Goal: Transaction & Acquisition: Purchase product/service

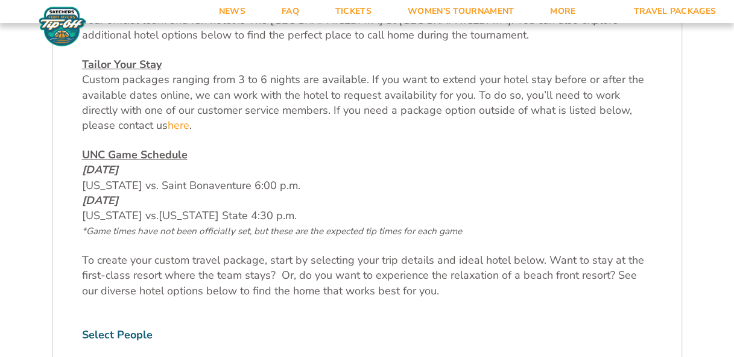
scroll to position [723, 0]
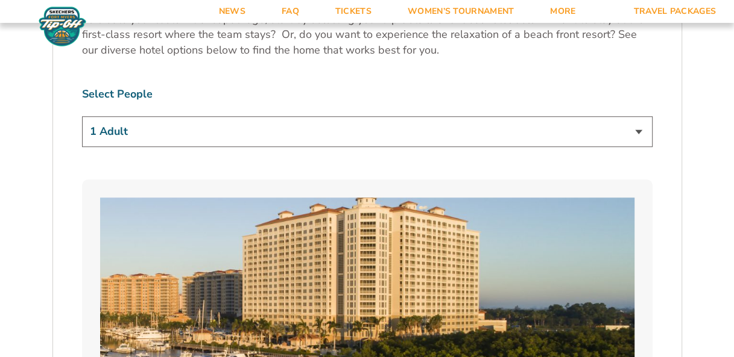
click at [500, 131] on select "1 Adult 2 Adults 3 Adults 4 Adults 2 Adults + 1 Child 2 Adults + 2 Children 2 A…" at bounding box center [367, 131] width 570 height 31
select select "2 Adults"
click at [82, 116] on select "1 Adult 2 Adults 3 Adults 4 Adults 2 Adults + 1 Child 2 Adults + 2 Children 2 A…" at bounding box center [367, 131] width 570 height 31
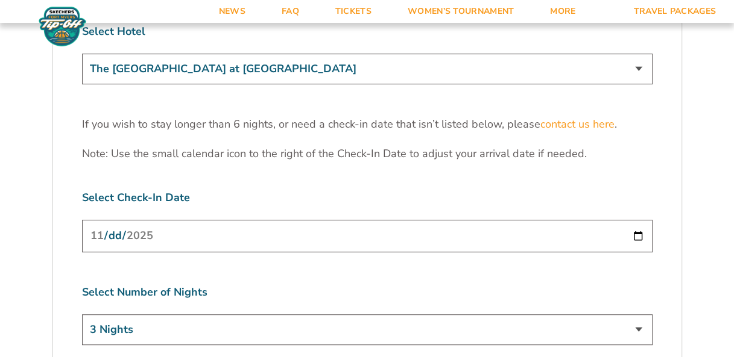
scroll to position [3737, 0]
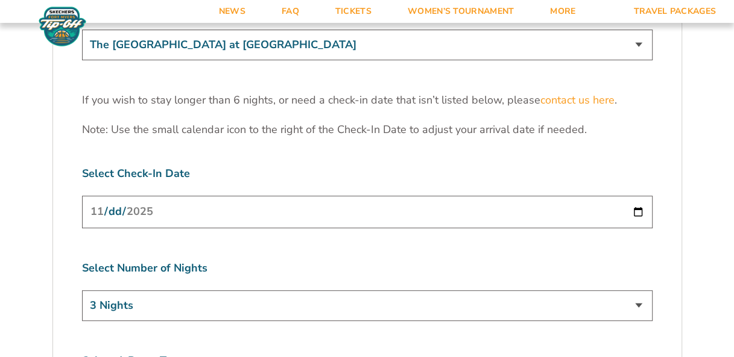
click at [500, 196] on input "[DATE]" at bounding box center [367, 212] width 570 height 32
click at [500, 196] on input "2025-11-25" at bounding box center [367, 212] width 570 height 32
type input "2025-11-24"
click at [500, 291] on select "3 Nights 4 Nights 5 Nights 6 Nights" at bounding box center [367, 306] width 570 height 31
select select "4 Nights"
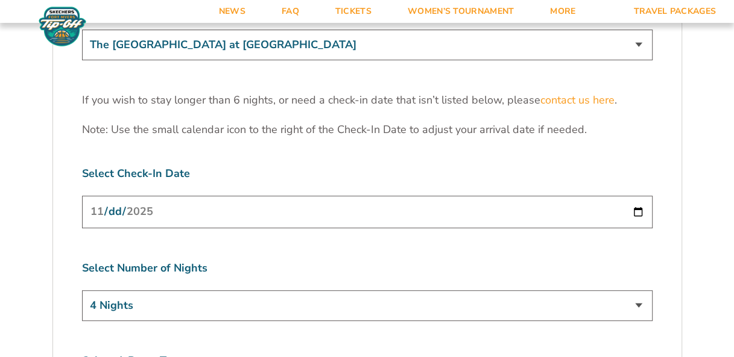
click at [82, 291] on select "3 Nights 4 Nights 5 Nights 6 Nights" at bounding box center [367, 306] width 570 height 31
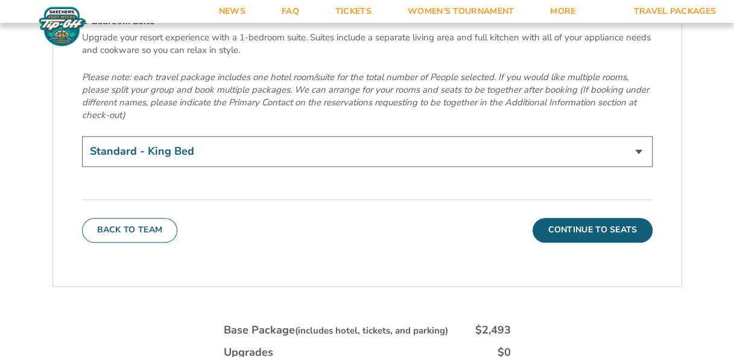
scroll to position [4162, 0]
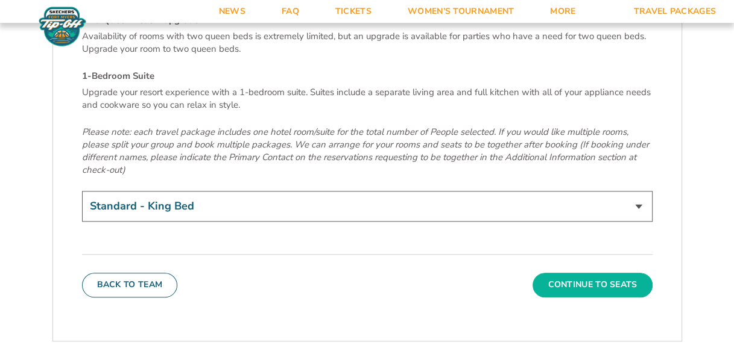
click at [500, 273] on button "Continue To Seats" at bounding box center [591, 285] width 119 height 24
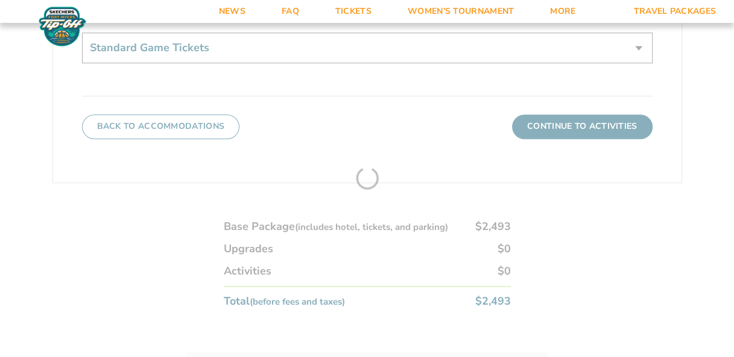
scroll to position [711, 0]
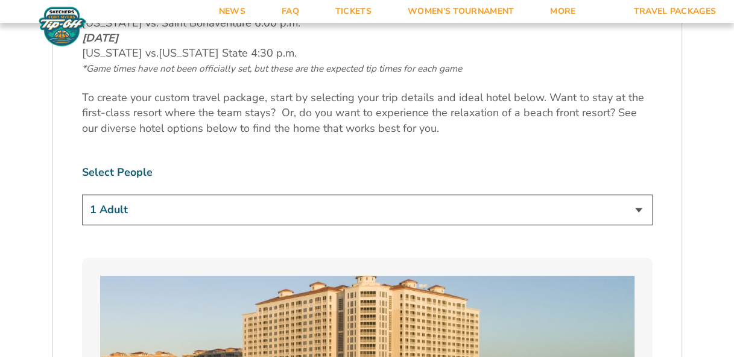
scroll to position [663, 0]
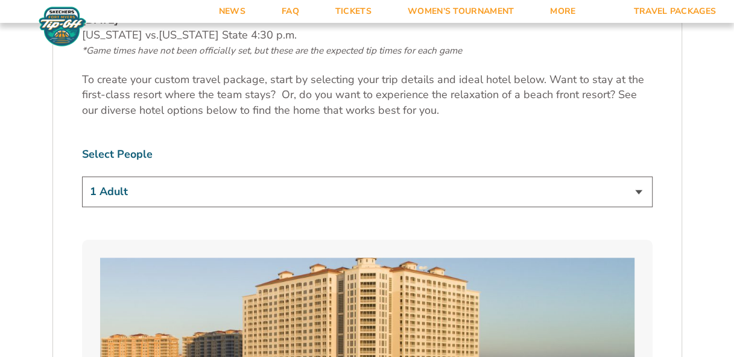
click at [637, 190] on select "1 Adult 2 Adults 3 Adults 4 Adults 2 Adults + 1 Child 2 Adults + 2 Children 2 A…" at bounding box center [367, 192] width 570 height 31
select select "2 Adults"
click at [82, 177] on select "1 Adult 2 Adults 3 Adults 4 Adults 2 Adults + 1 Child 2 Adults + 2 Children 2 A…" at bounding box center [367, 192] width 570 height 31
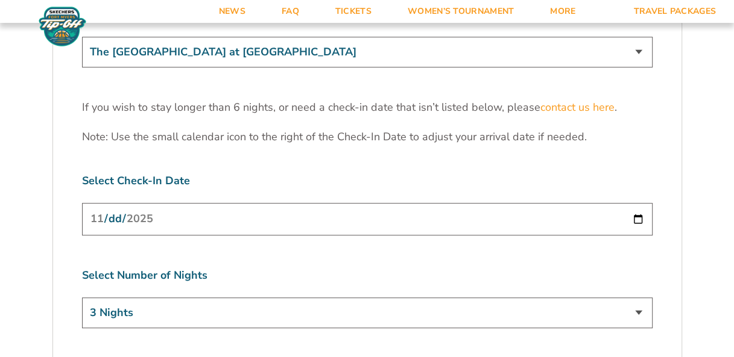
scroll to position [3737, 0]
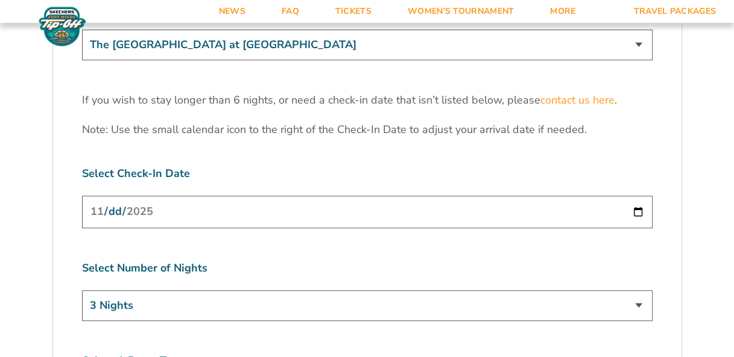
click at [637, 196] on input "[DATE]" at bounding box center [367, 212] width 570 height 32
click at [460, 261] on label "Select Number of Nights" at bounding box center [367, 268] width 570 height 15
click at [635, 291] on select "3 Nights 4 Nights 5 Nights 6 Nights" at bounding box center [367, 306] width 570 height 31
select select "4 Nights"
click at [82, 291] on select "3 Nights 4 Nights 5 Nights 6 Nights" at bounding box center [367, 306] width 570 height 31
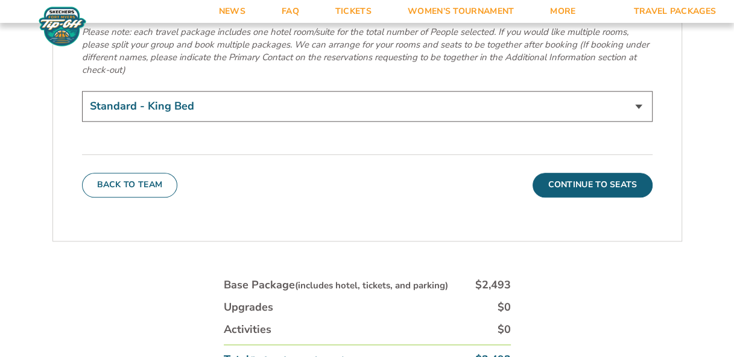
scroll to position [4279, 0]
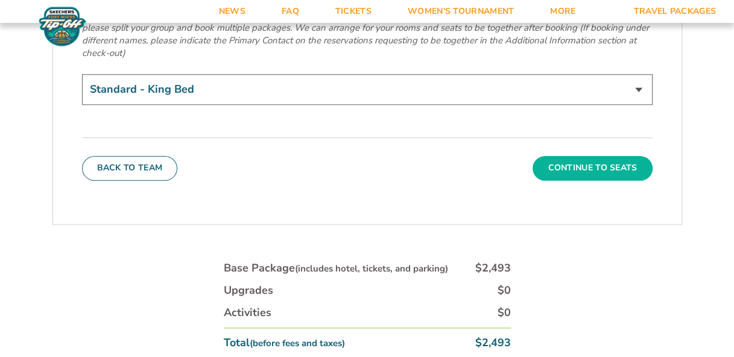
click at [563, 156] on button "Continue To Seats" at bounding box center [591, 168] width 119 height 24
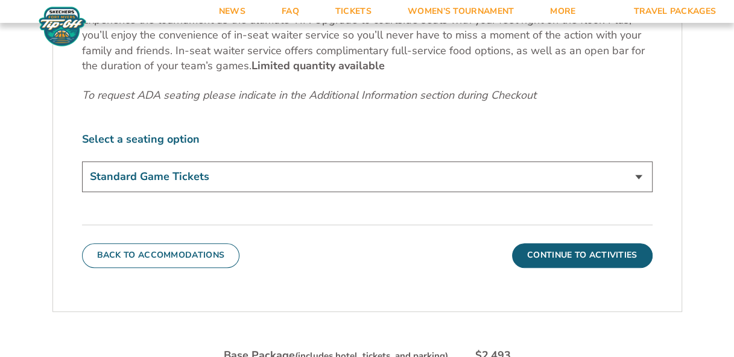
scroll to position [591, 0]
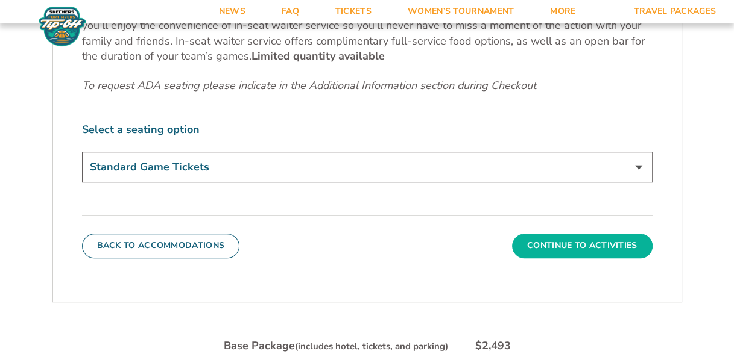
click at [559, 244] on button "Continue To Activities" at bounding box center [582, 246] width 140 height 24
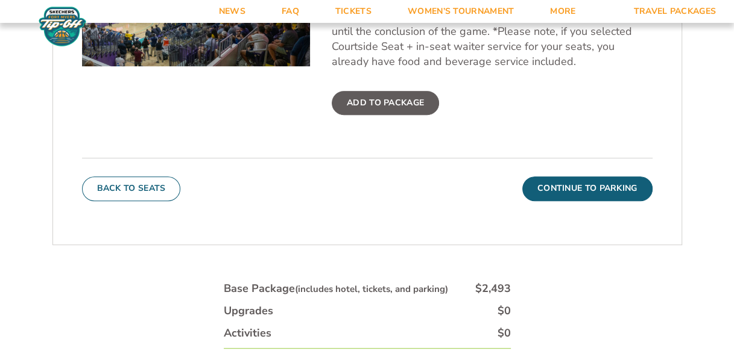
scroll to position [530, 0]
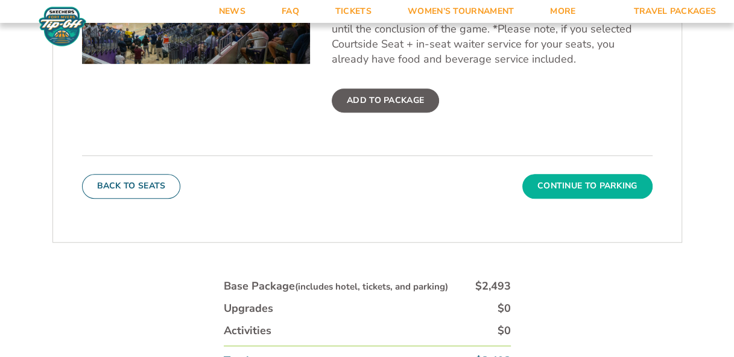
click at [598, 184] on button "Continue To Parking" at bounding box center [587, 186] width 130 height 24
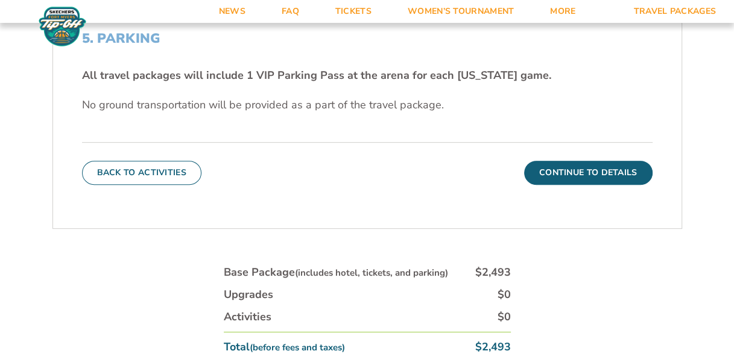
scroll to position [350, 0]
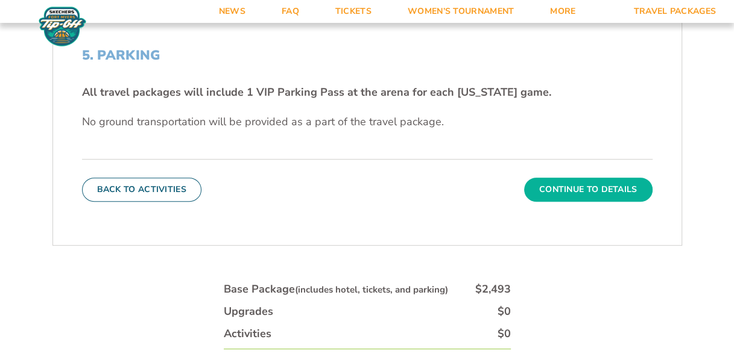
click at [576, 190] on button "Continue To Details" at bounding box center [588, 190] width 128 height 24
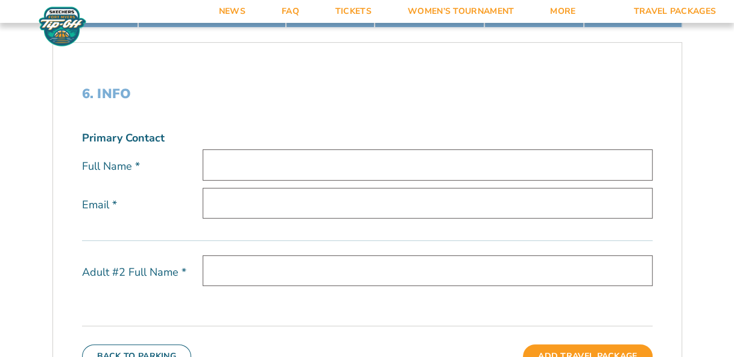
scroll to position [289, 0]
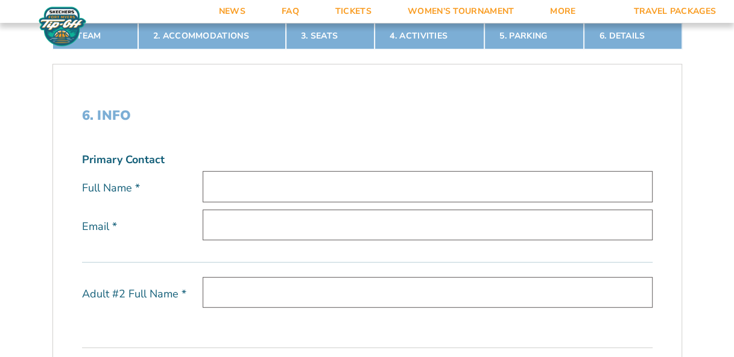
click at [233, 189] on input "text" at bounding box center [428, 186] width 450 height 31
type input "Robert Kinley"
type input "jrkinley@bellsouth.net"
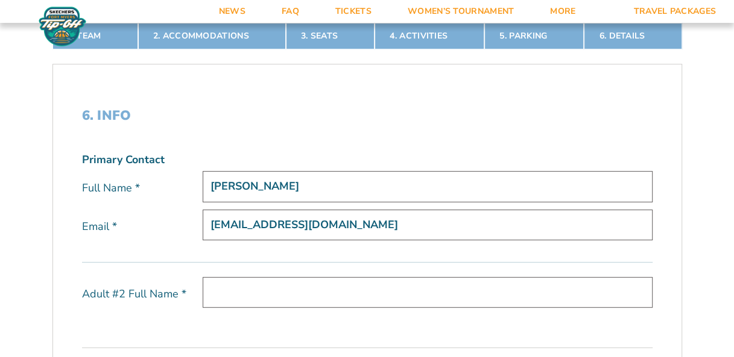
type input "Janis Kinley"
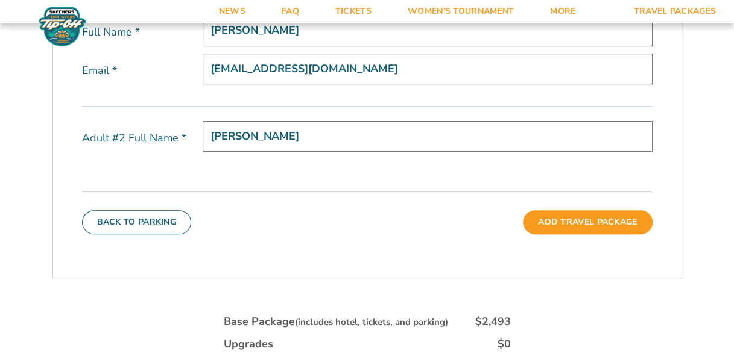
scroll to position [470, 0]
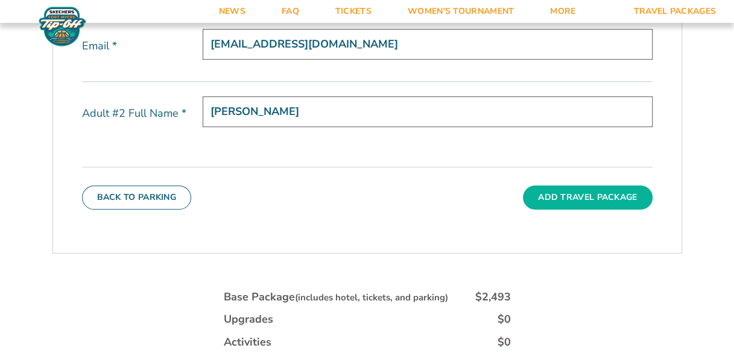
click at [606, 197] on button "Add Travel Package" at bounding box center [587, 198] width 129 height 24
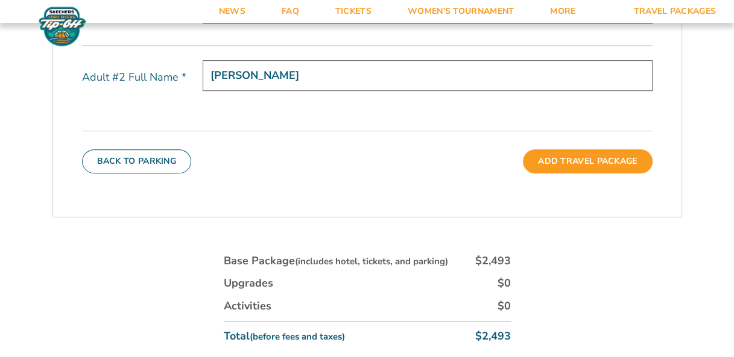
scroll to position [591, 0]
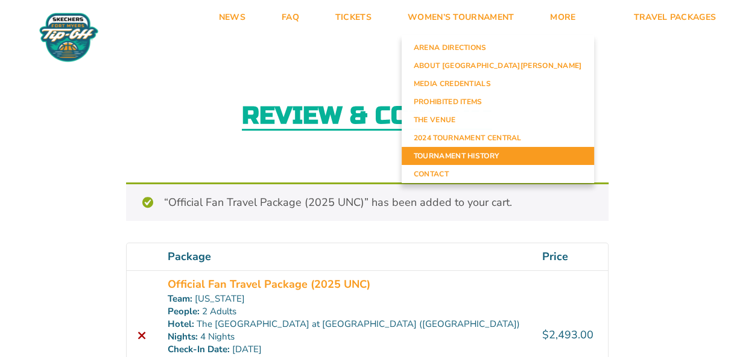
click at [534, 151] on link "Tournament History" at bounding box center [497, 156] width 192 height 18
